Goal: Find specific page/section: Find specific page/section

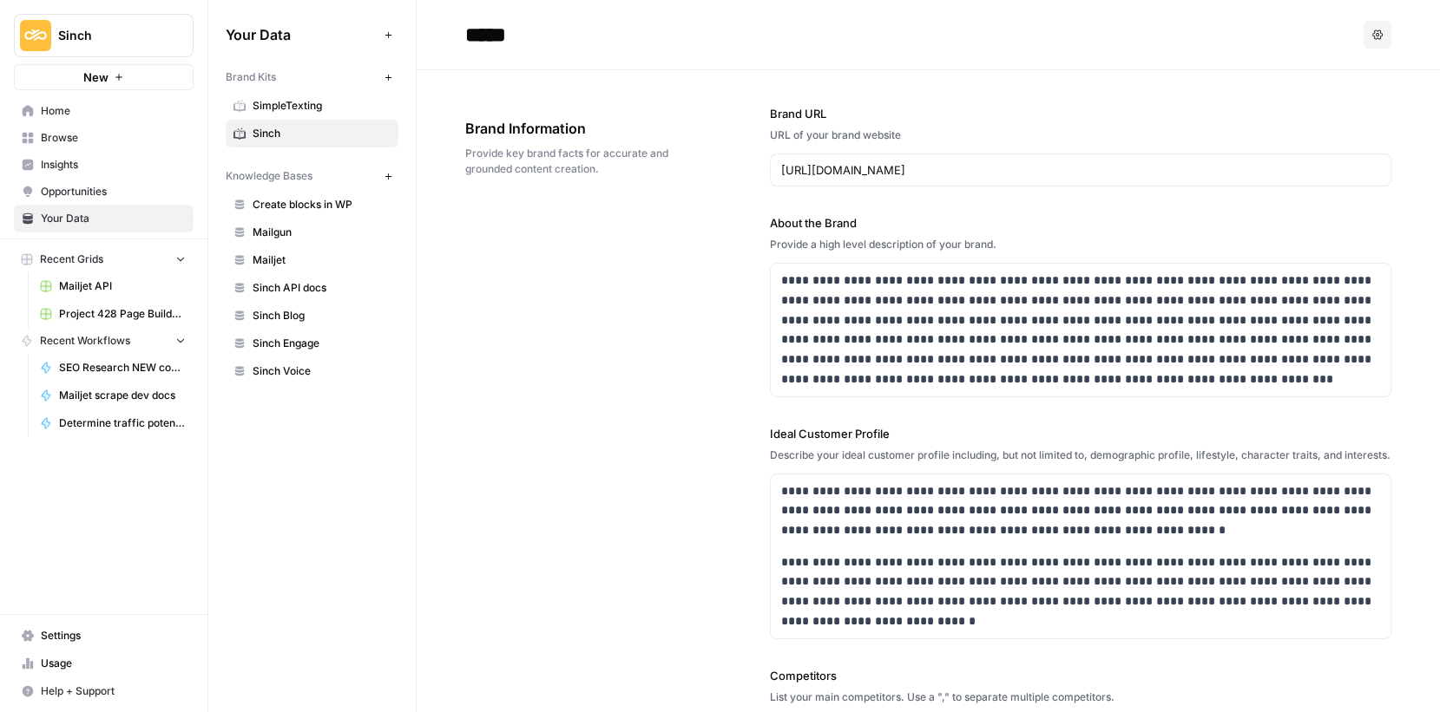
click at [61, 128] on link "Browse" at bounding box center [104, 138] width 180 height 28
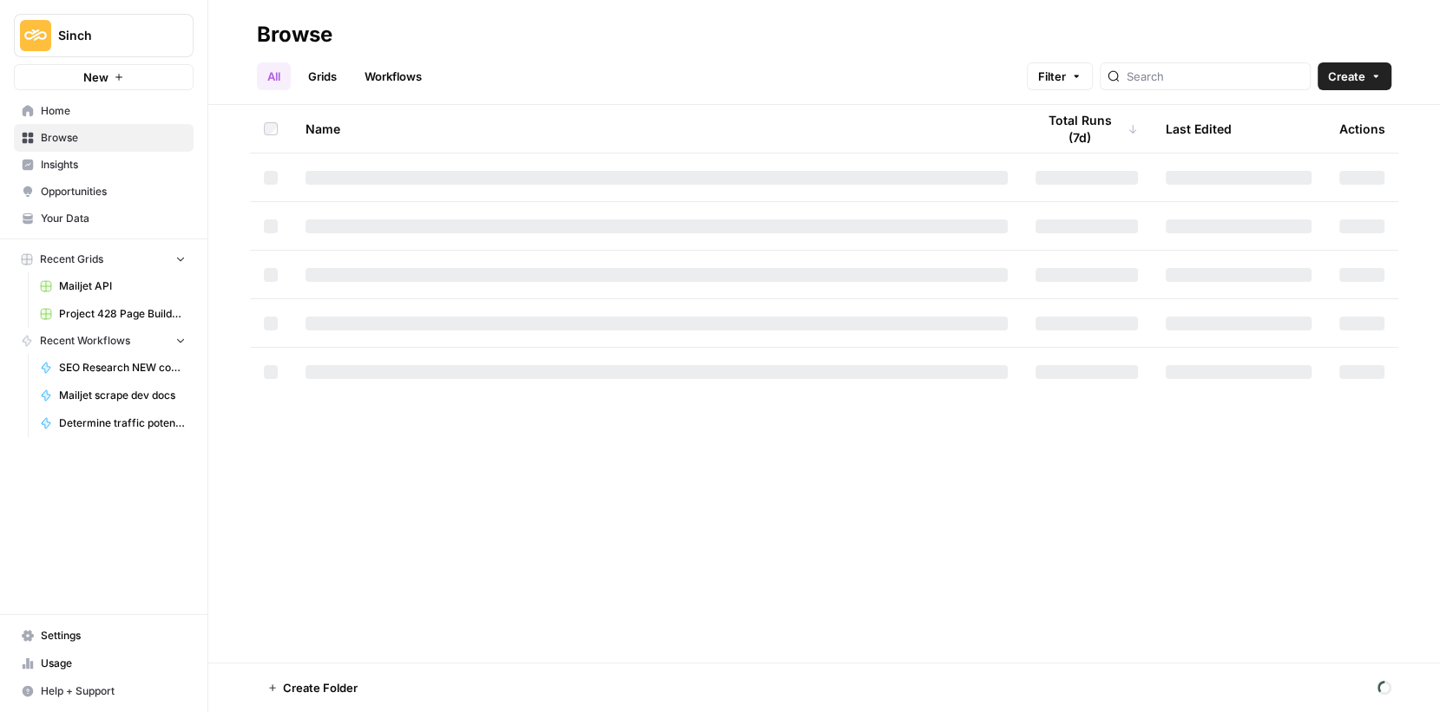
click at [58, 108] on span "Home" at bounding box center [113, 111] width 145 height 16
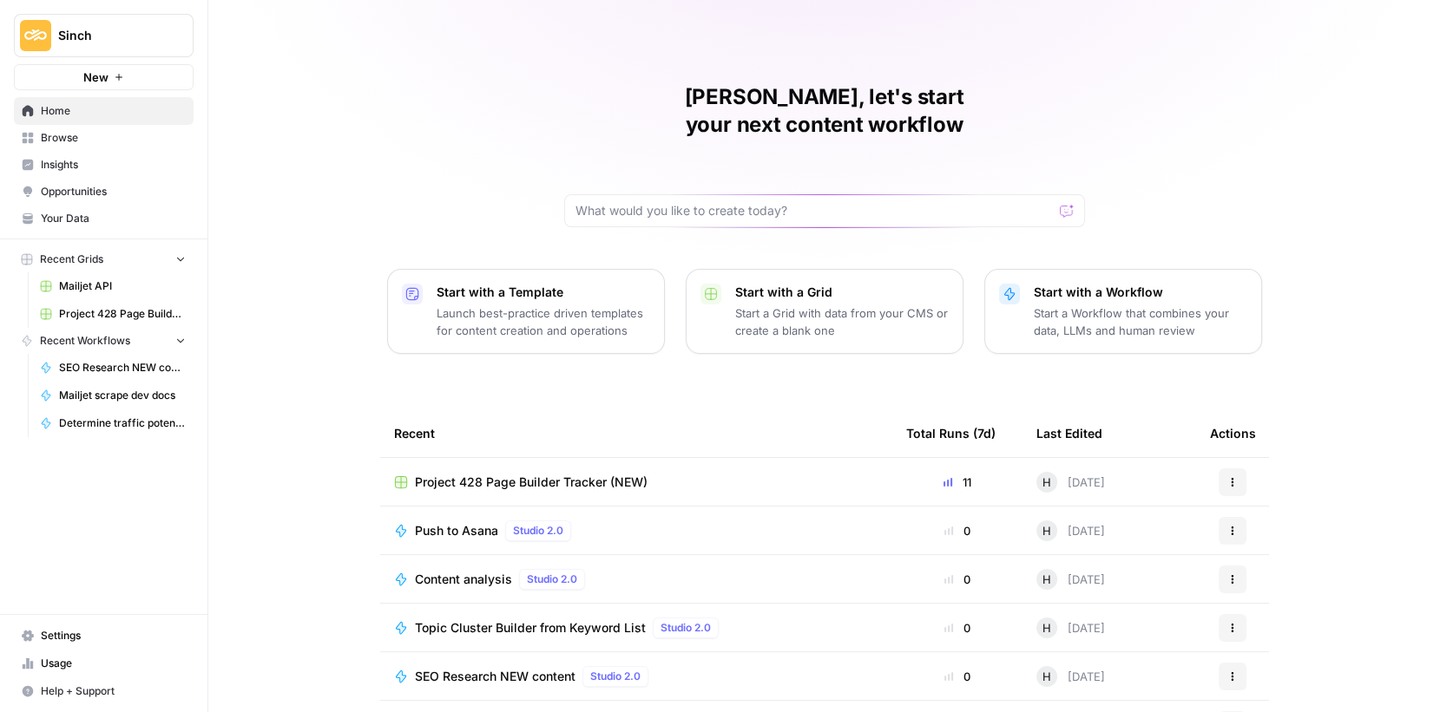
scroll to position [84, 0]
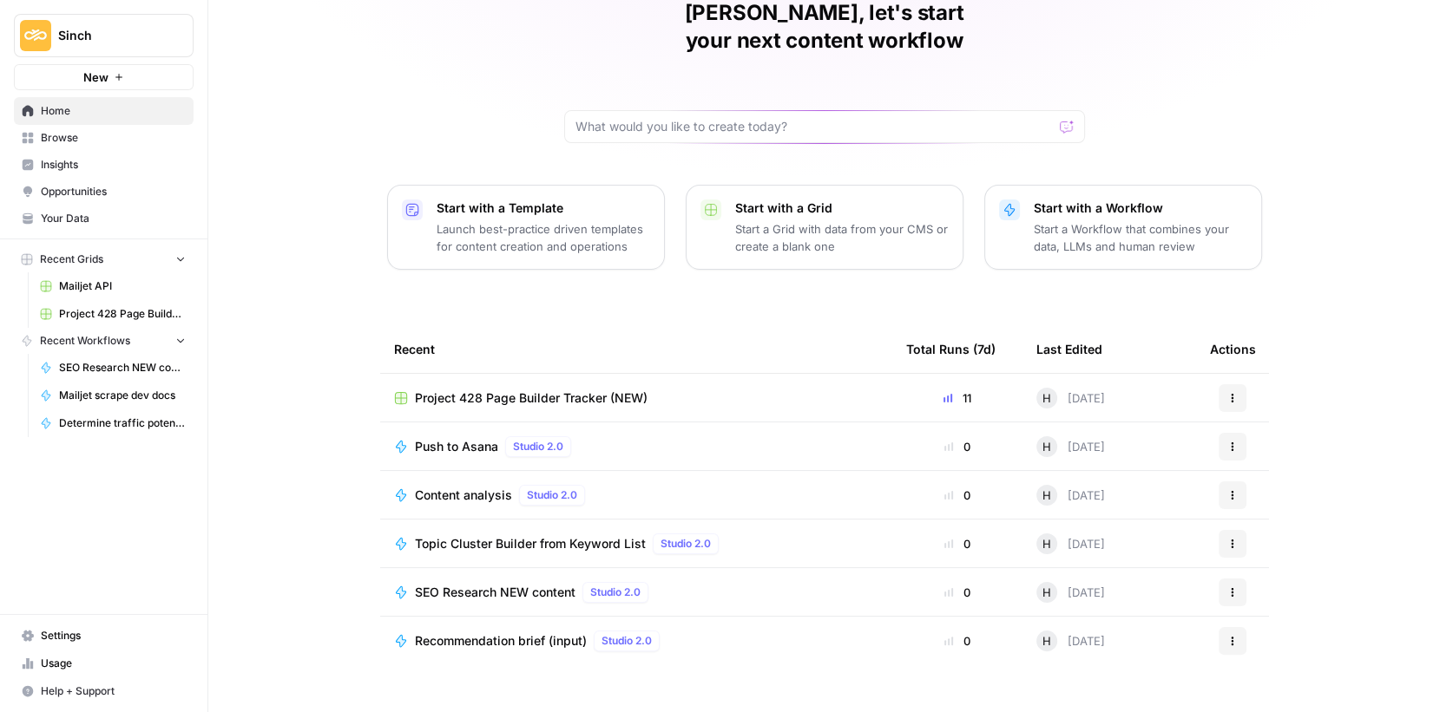
click at [96, 36] on span "Sinch" at bounding box center [110, 35] width 105 height 17
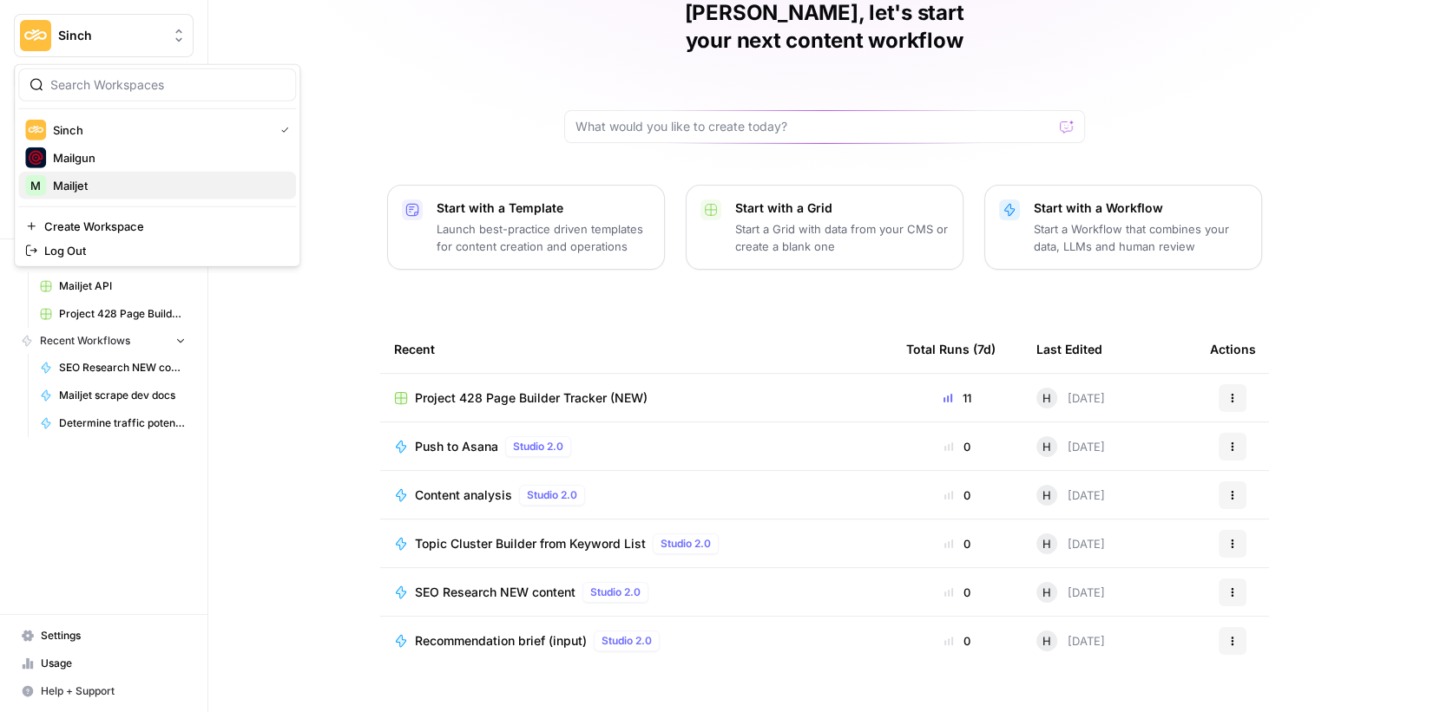
click at [74, 177] on span "Mailjet" at bounding box center [167, 185] width 229 height 17
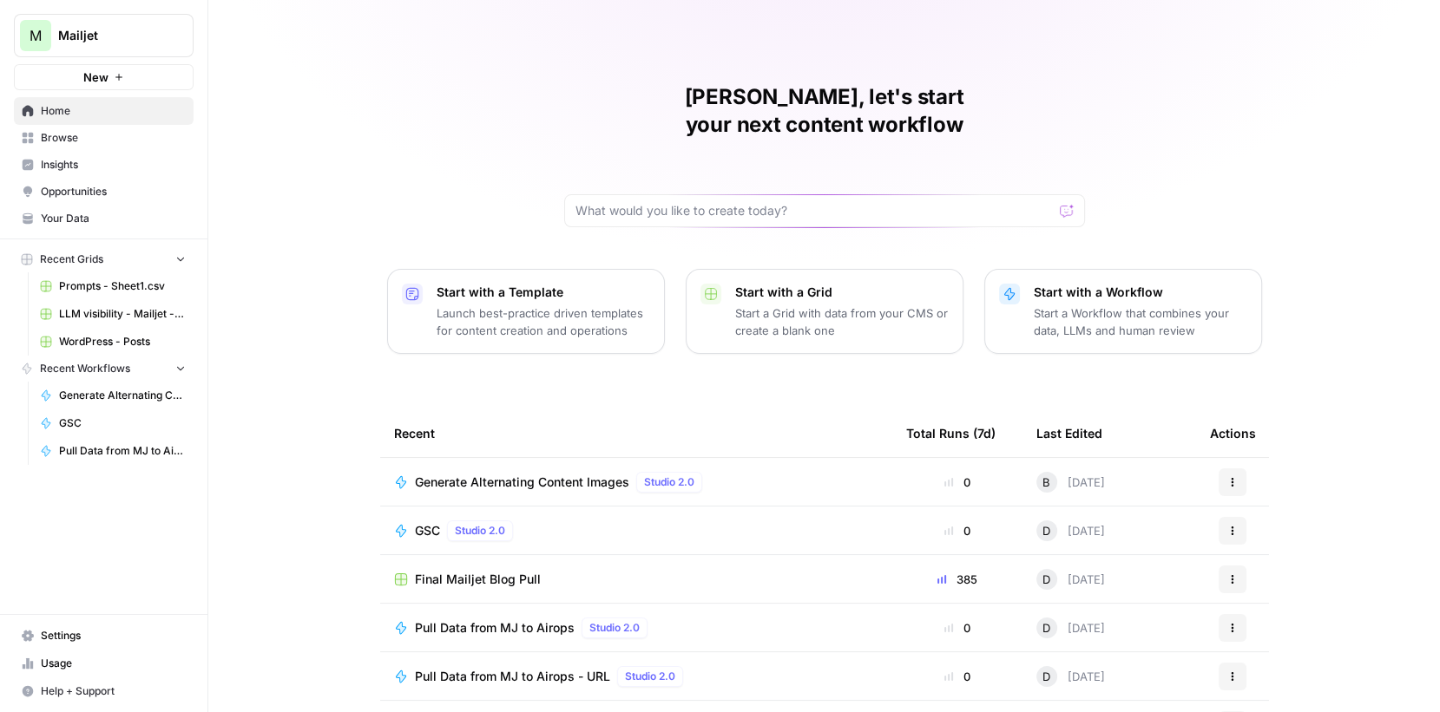
scroll to position [84, 0]
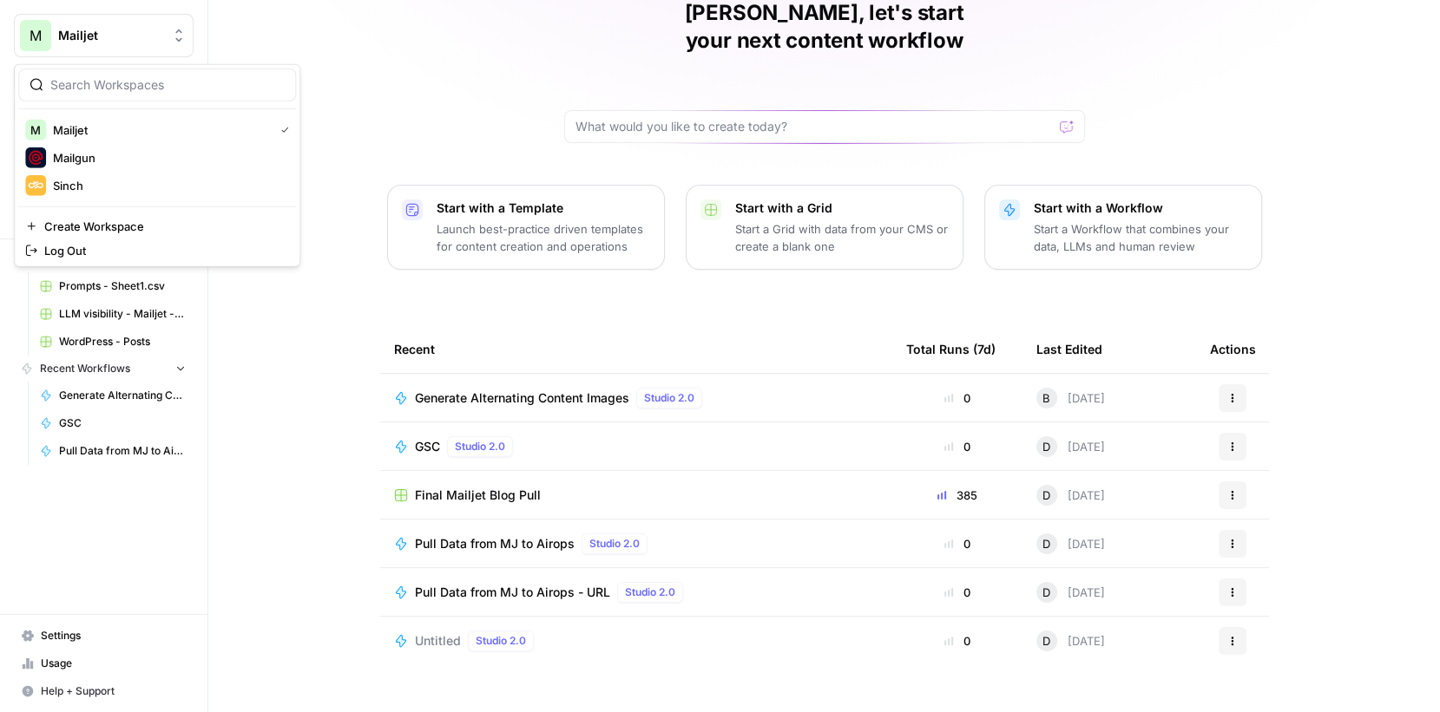
click at [108, 34] on span "Mailjet" at bounding box center [110, 35] width 105 height 17
click at [76, 180] on span "Sinch" at bounding box center [167, 185] width 229 height 17
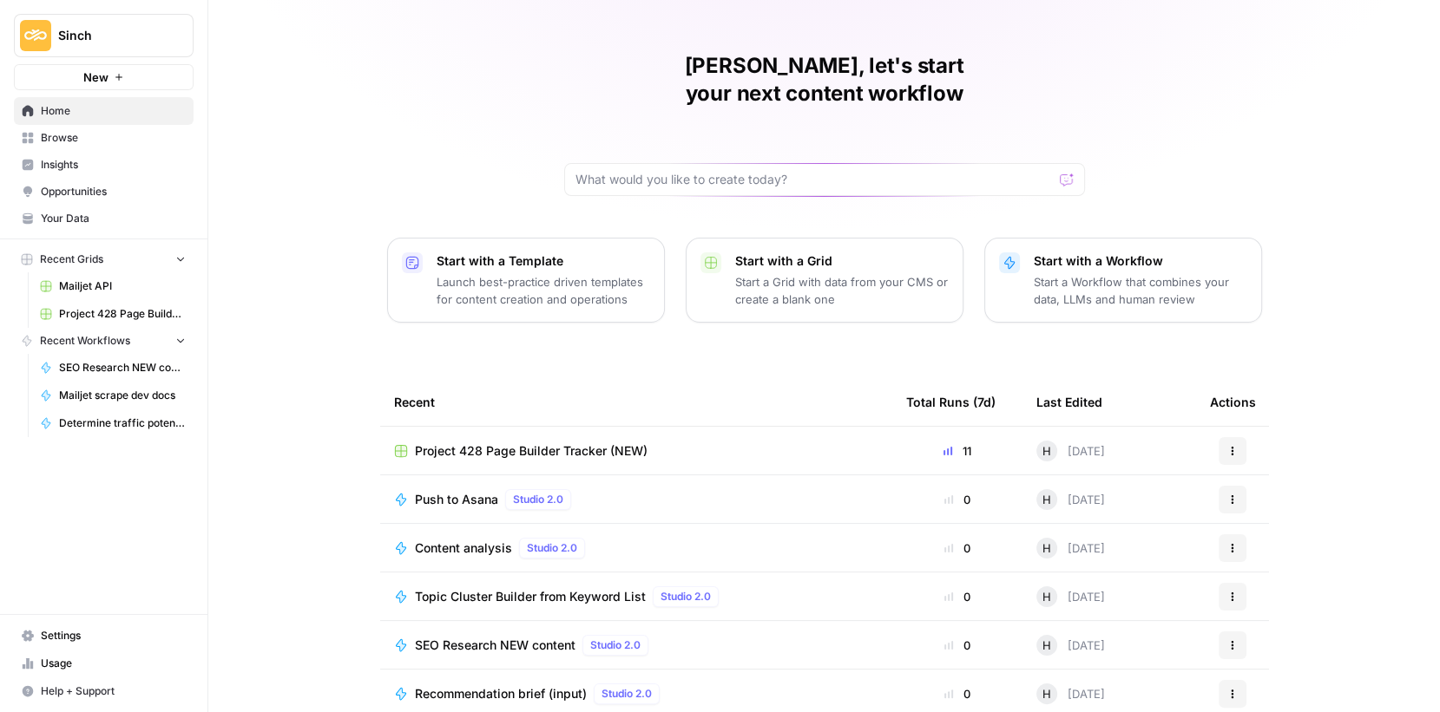
scroll to position [84, 0]
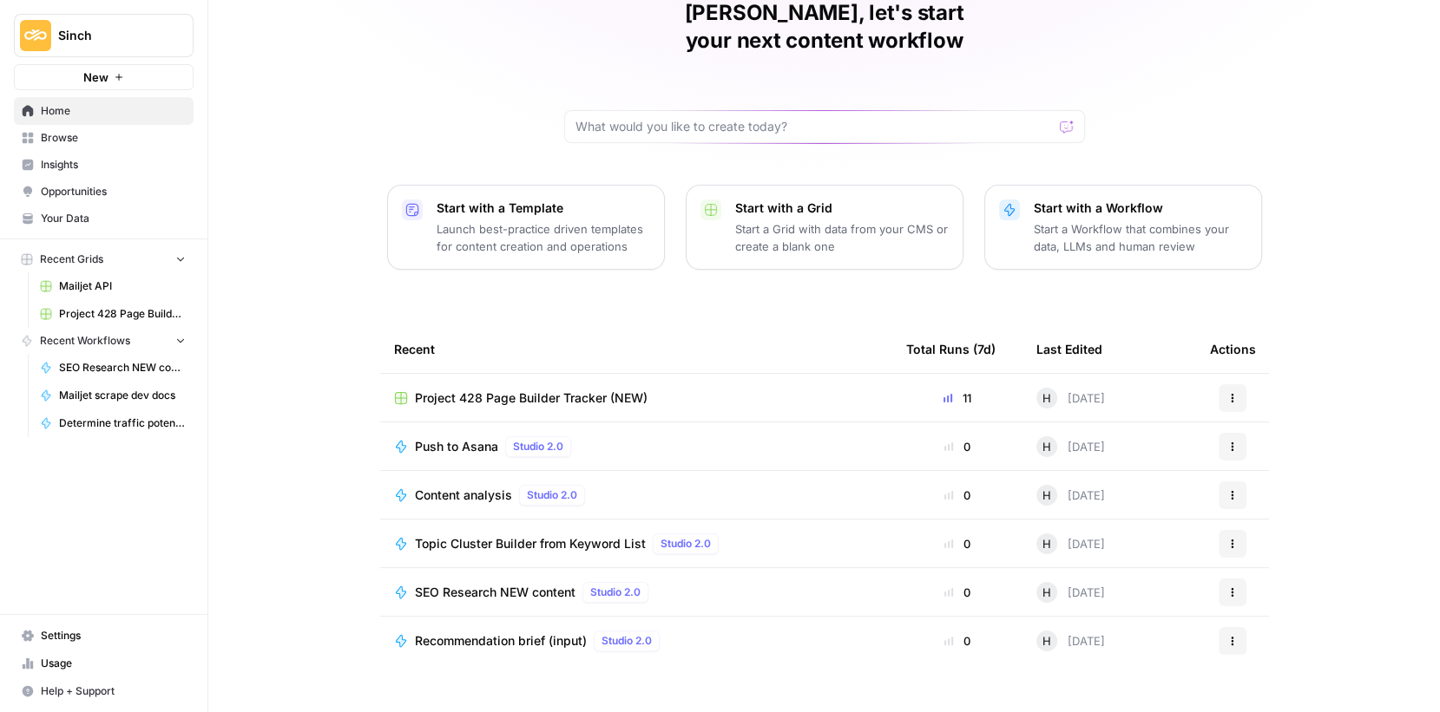
click at [69, 140] on span "Browse" at bounding box center [113, 138] width 145 height 16
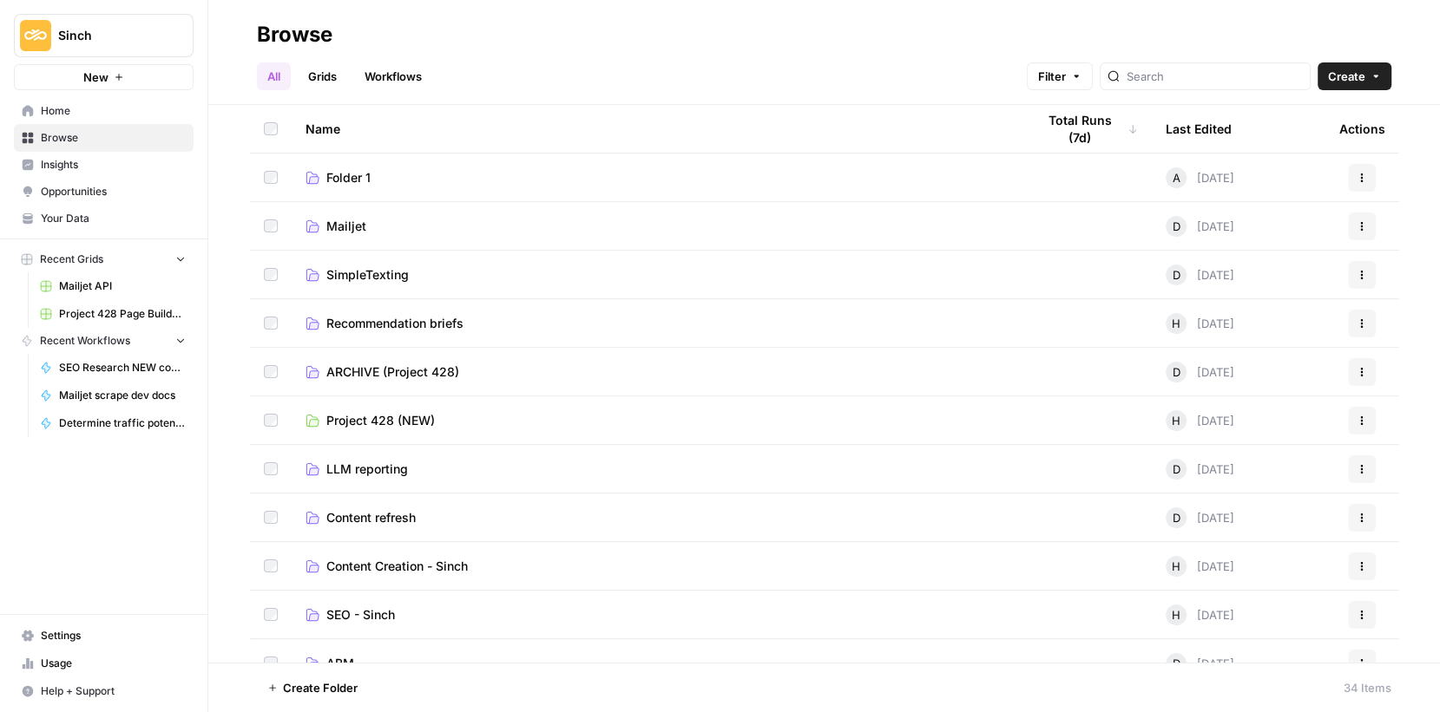
click at [357, 216] on td "Mailjet" at bounding box center [657, 226] width 730 height 48
click at [344, 227] on span "Mailjet" at bounding box center [346, 226] width 40 height 17
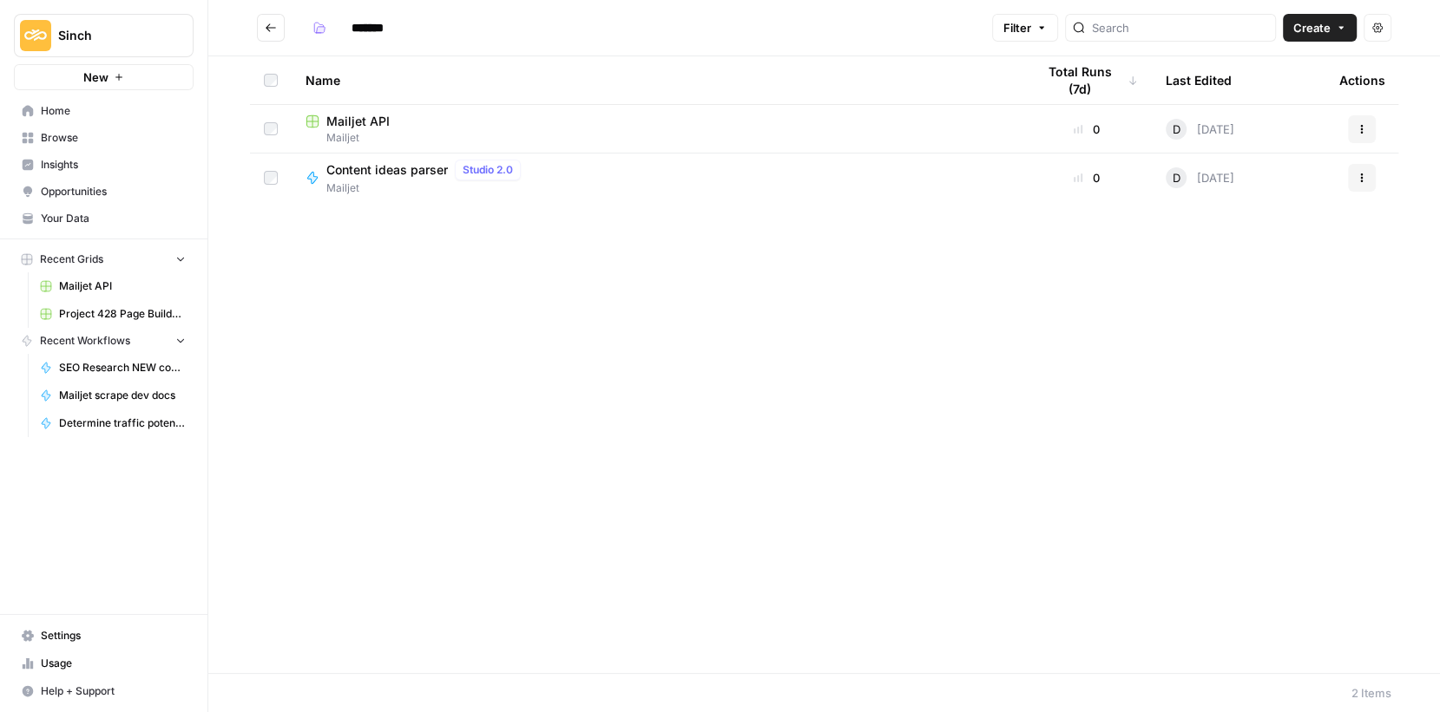
click at [375, 117] on span "Mailjet API" at bounding box center [357, 121] width 63 height 17
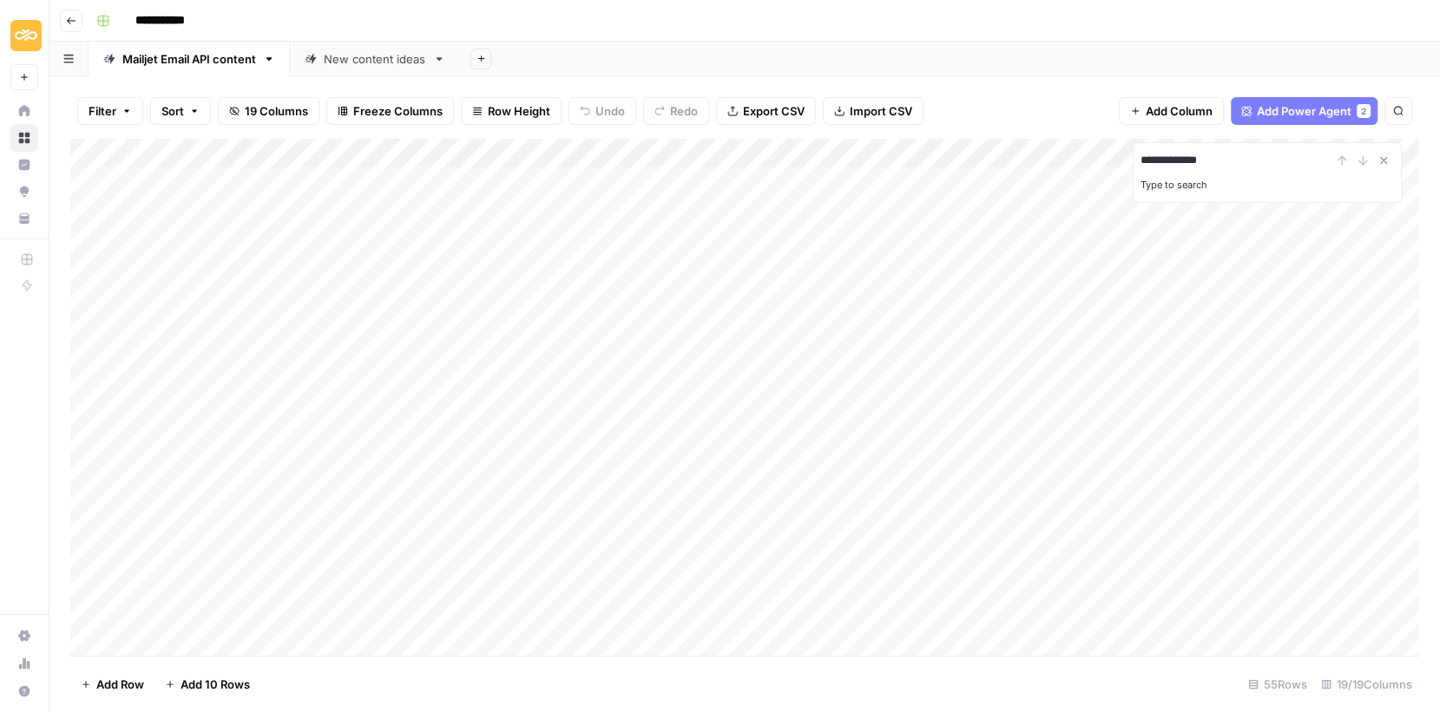
type input "**********"
click at [1360, 156] on div "**********" at bounding box center [1266, 160] width 253 height 21
click at [1382, 157] on icon "Close Search" at bounding box center [1383, 161] width 14 height 14
